Goal: Task Accomplishment & Management: Manage account settings

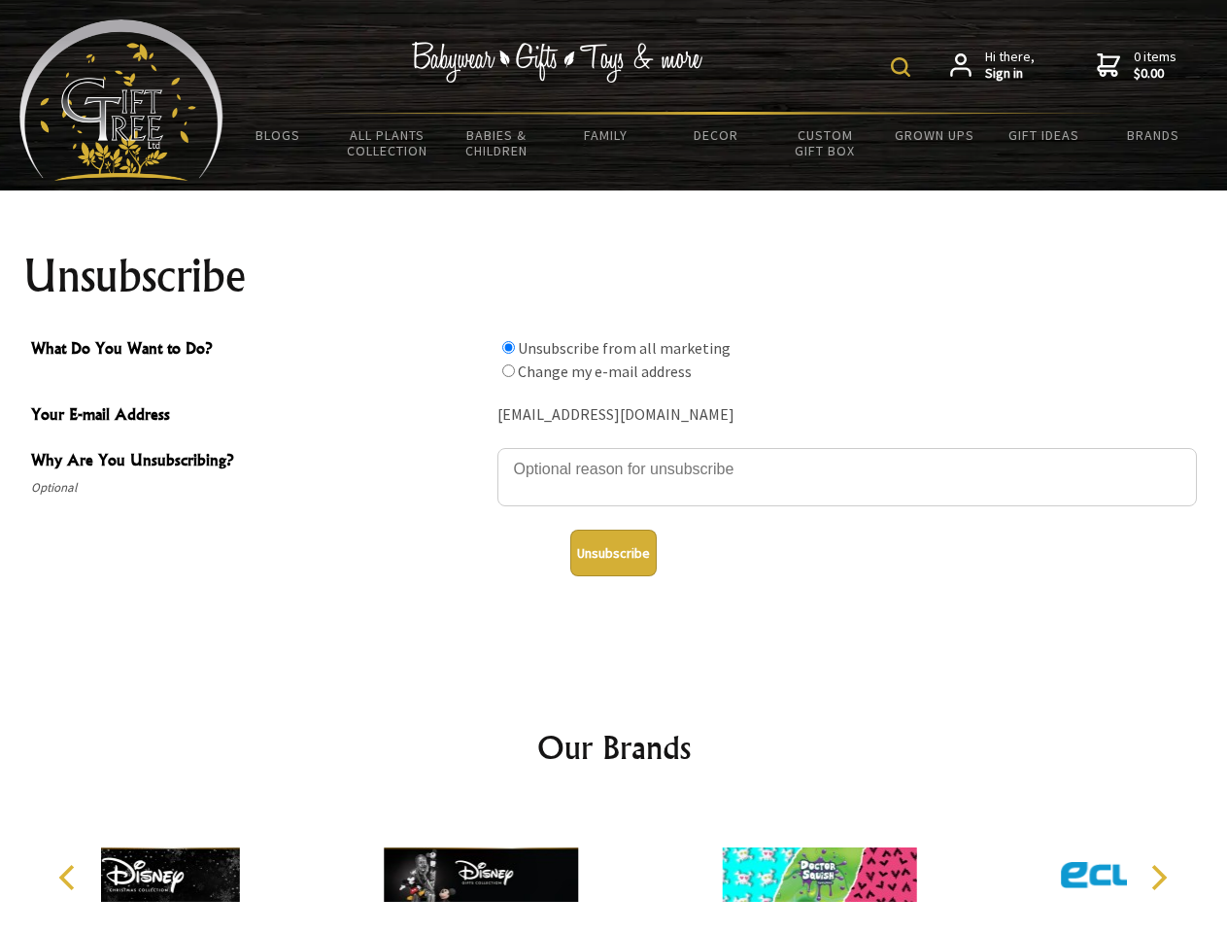
click at [904, 67] on img at bounding box center [900, 66] width 19 height 19
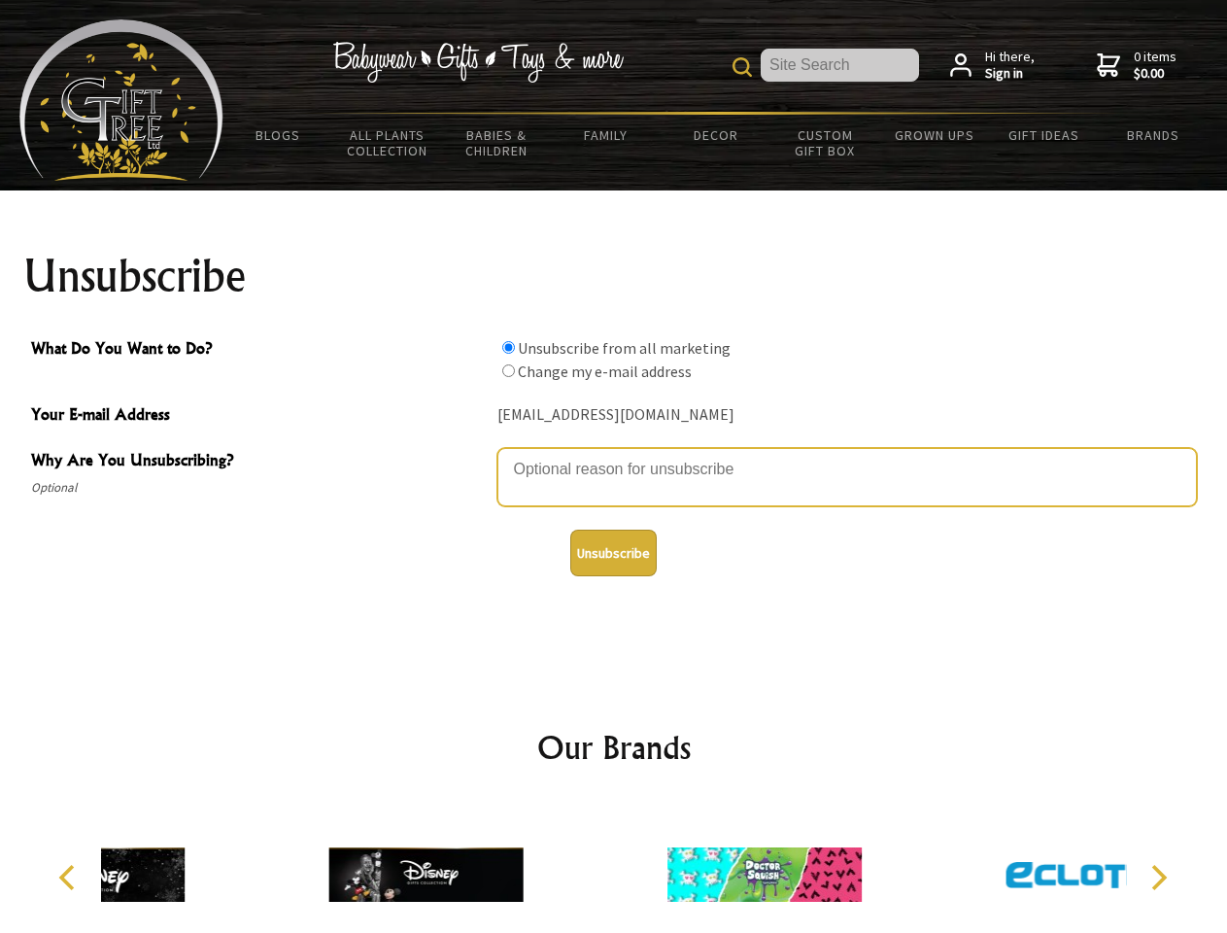
click at [614, 455] on textarea "Why Are You Unsubscribing?" at bounding box center [847, 477] width 700 height 58
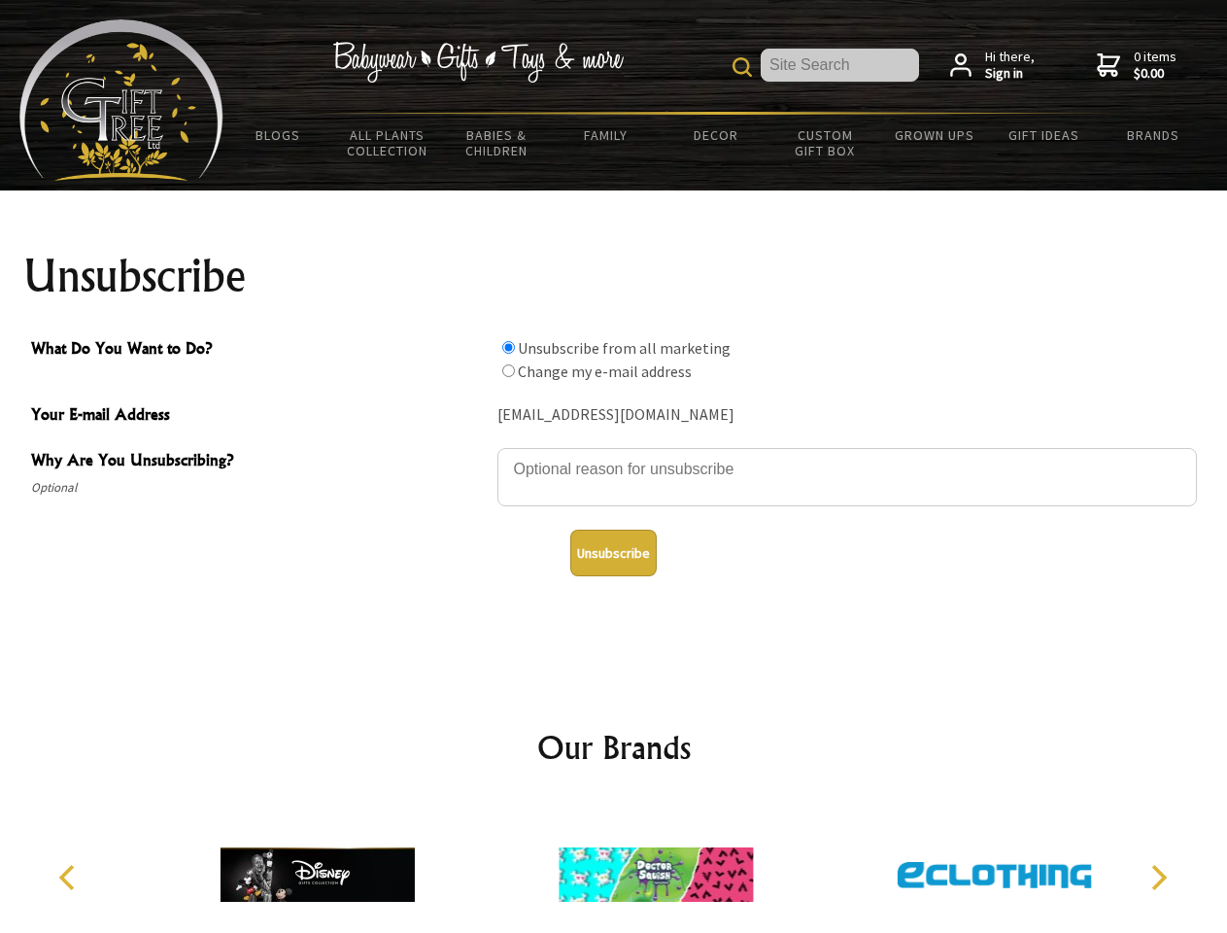
click at [508, 347] on input "What Do You Want to Do?" at bounding box center [508, 347] width 13 height 13
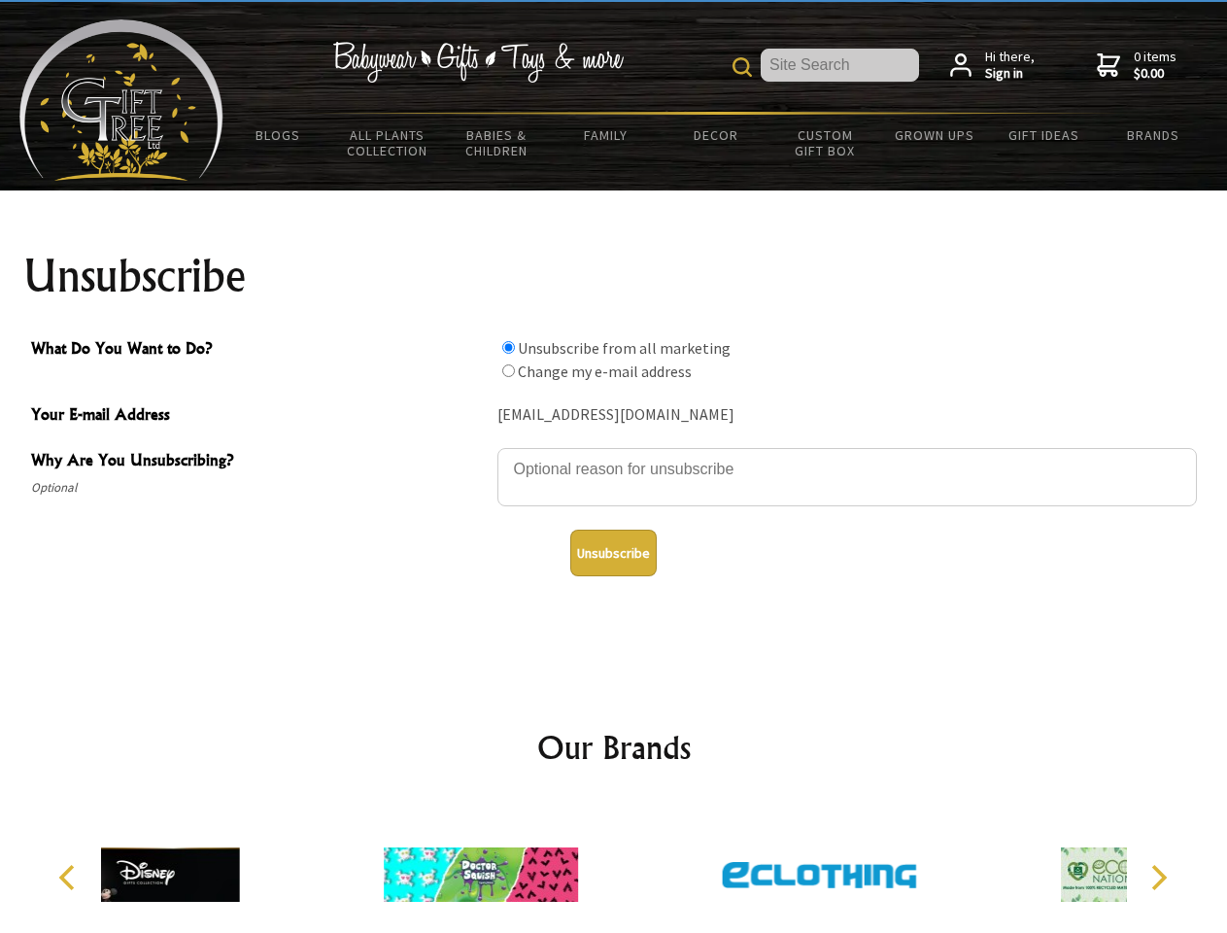
click at [508, 370] on input "What Do You Want to Do?" at bounding box center [508, 370] width 13 height 13
radio input "true"
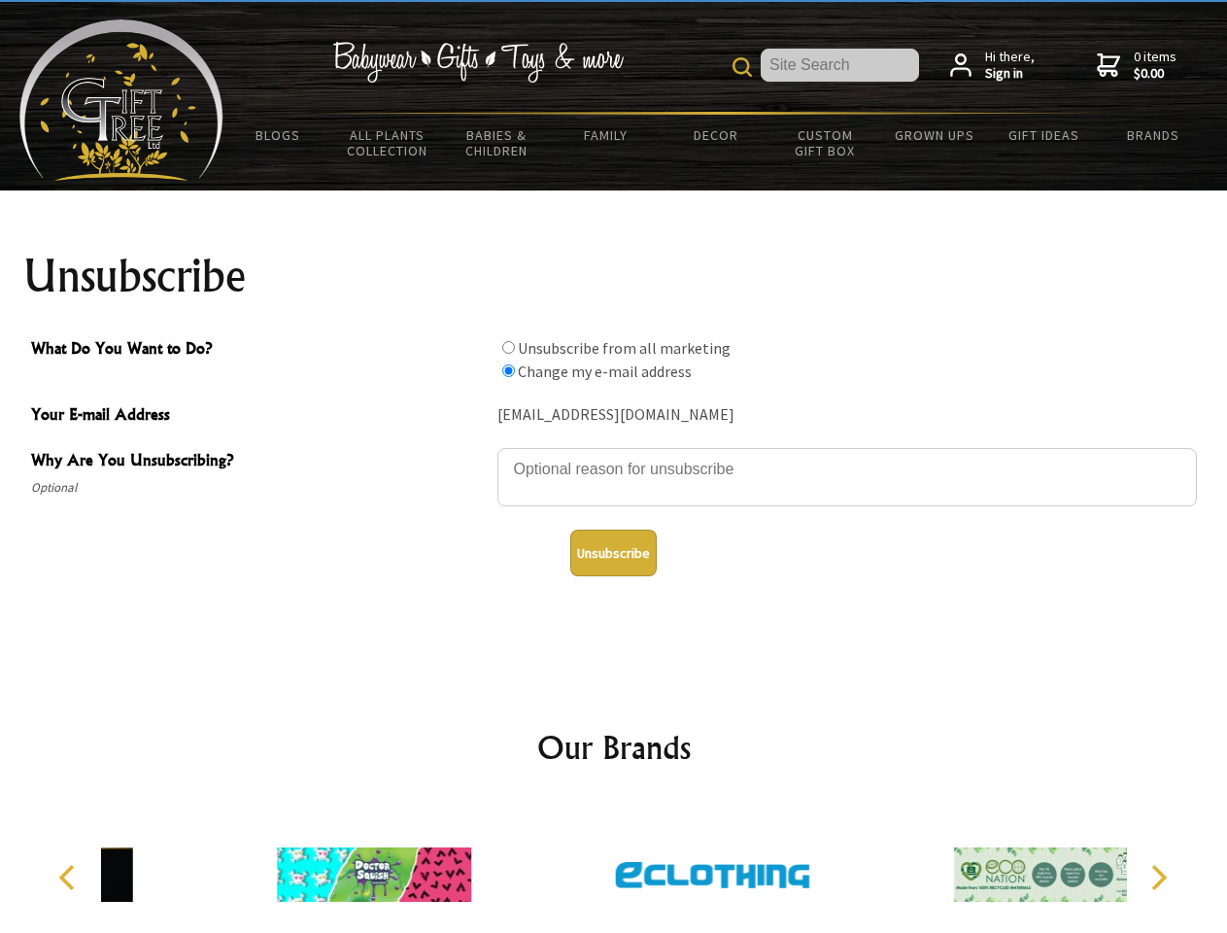
click at [613, 553] on button "Unsubscribe" at bounding box center [613, 553] width 86 height 47
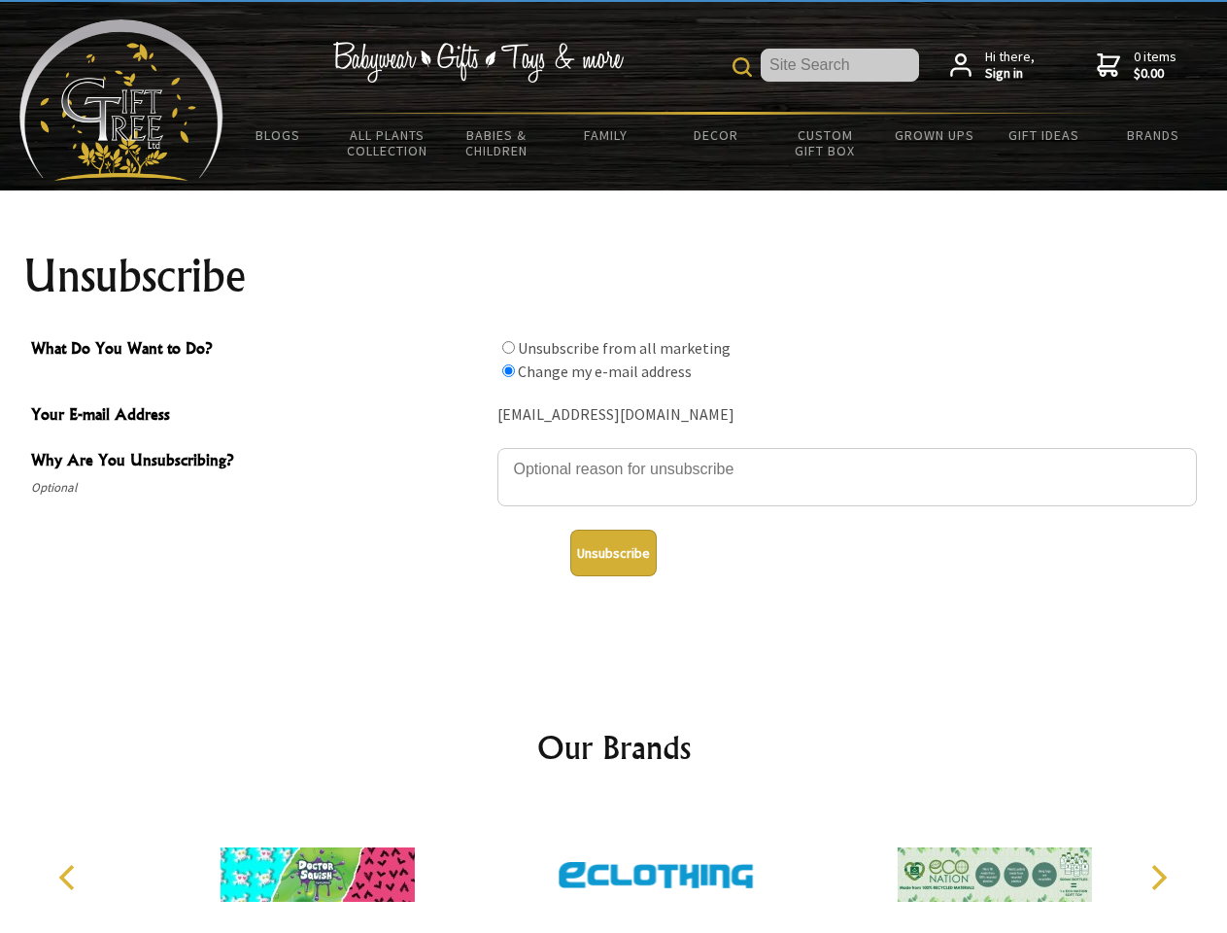
click at [614, 867] on img at bounding box center [656, 875] width 194 height 146
click at [70, 877] on icon "Previous" at bounding box center [68, 877] width 25 height 25
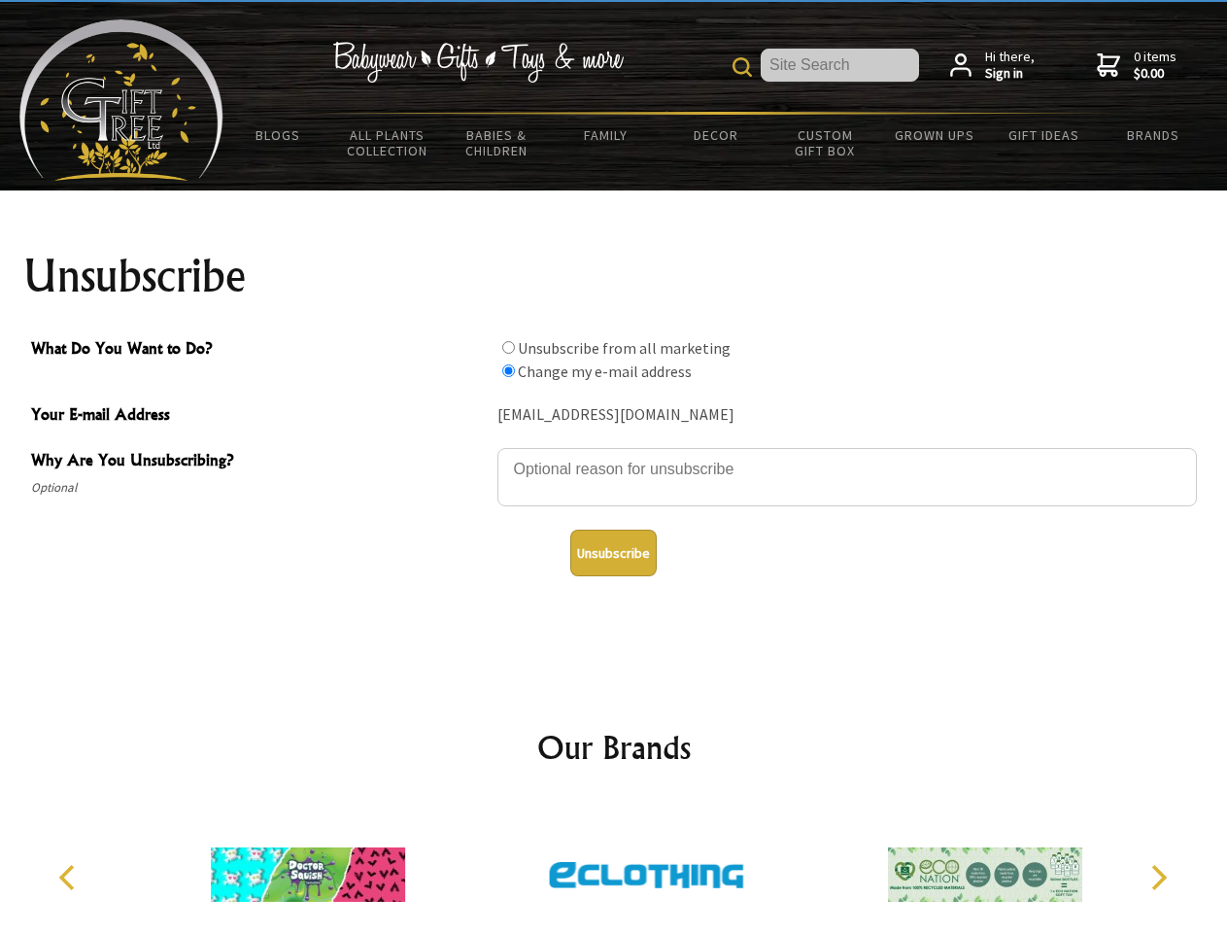
click at [1158, 877] on icon "Next" at bounding box center [1157, 877] width 25 height 25
